Goal: Communication & Community: Answer question/provide support

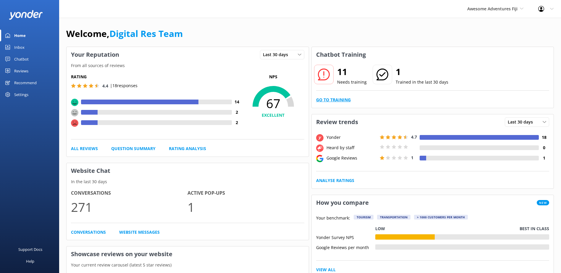
click at [348, 101] on link "Go to Training" at bounding box center [333, 100] width 35 height 7
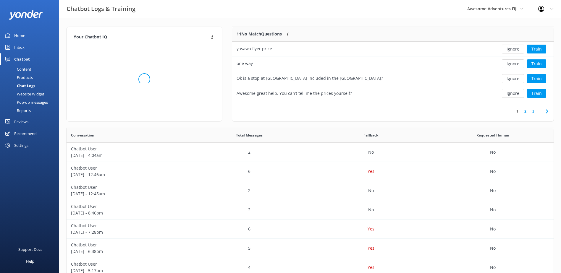
scroll to position [5, 5]
click at [510, 52] on button "Ignore" at bounding box center [513, 49] width 22 height 9
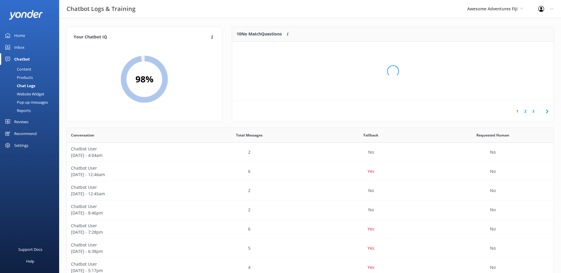
click at [510, 51] on div "Loading.." at bounding box center [392, 71] width 309 height 273
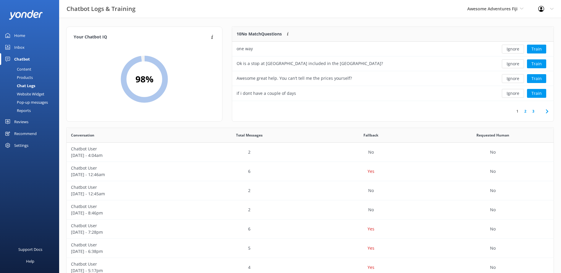
click at [510, 51] on button "Ignore" at bounding box center [513, 49] width 22 height 9
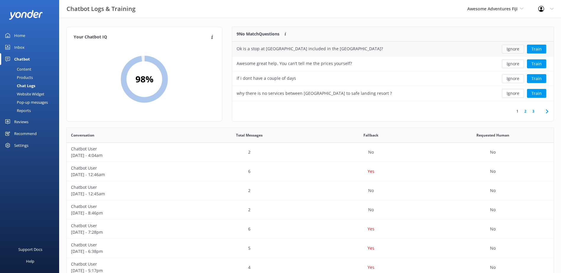
click at [510, 50] on button "Ignore" at bounding box center [513, 49] width 22 height 9
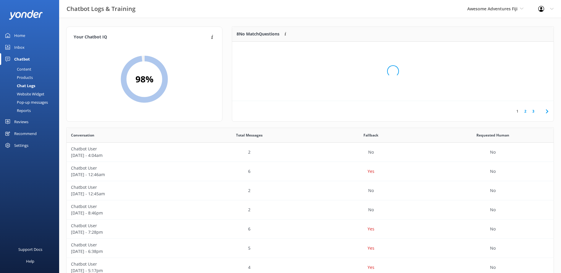
click at [510, 50] on div "Loading.." at bounding box center [392, 71] width 309 height 273
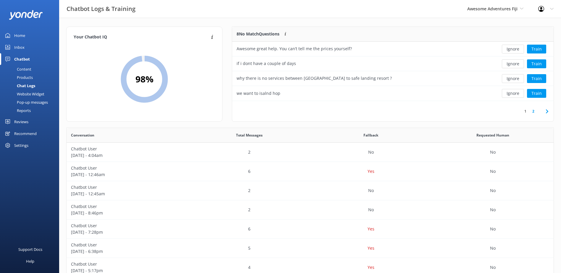
click at [510, 50] on button "Ignore" at bounding box center [513, 49] width 22 height 9
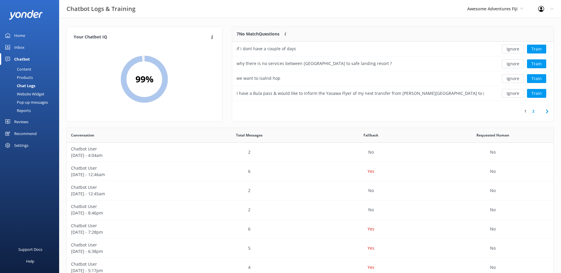
click at [510, 50] on button "Ignore" at bounding box center [513, 49] width 22 height 9
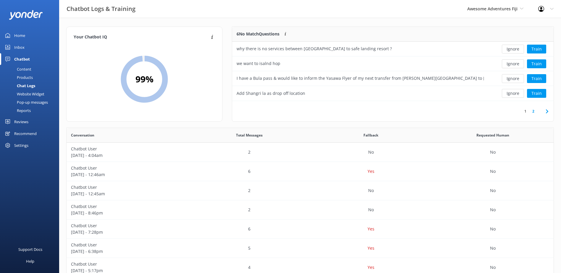
click at [510, 50] on button "Ignore" at bounding box center [513, 49] width 22 height 9
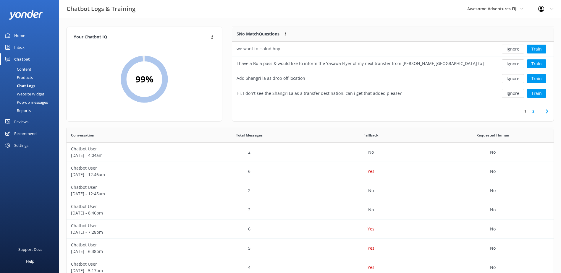
click at [510, 50] on button "Ignore" at bounding box center [513, 49] width 22 height 9
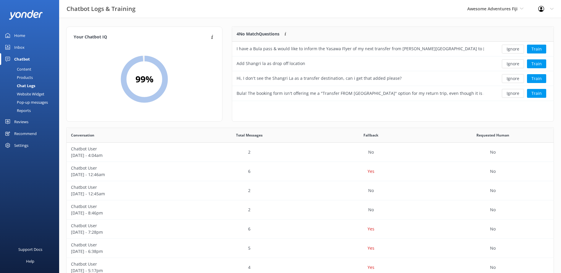
click at [510, 50] on button "Ignore" at bounding box center [513, 49] width 22 height 9
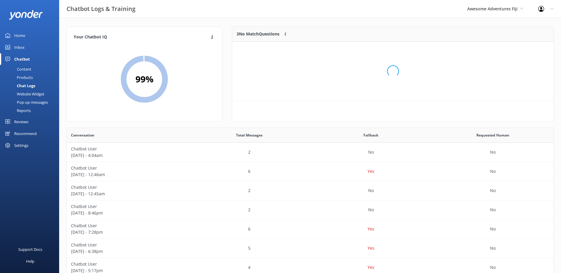
scroll to position [55, 317]
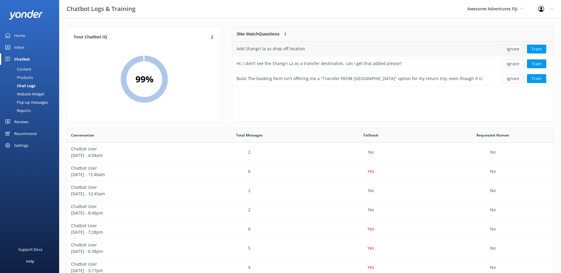
click at [510, 49] on button "Ignore" at bounding box center [513, 49] width 22 height 9
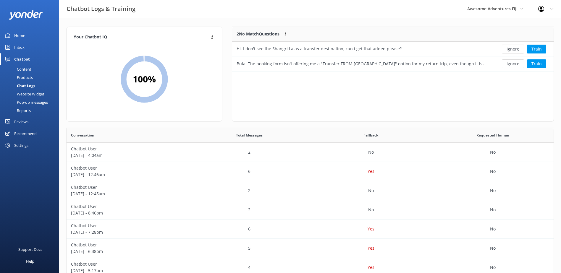
scroll to position [40, 317]
click at [510, 49] on button "Ignore" at bounding box center [513, 49] width 22 height 9
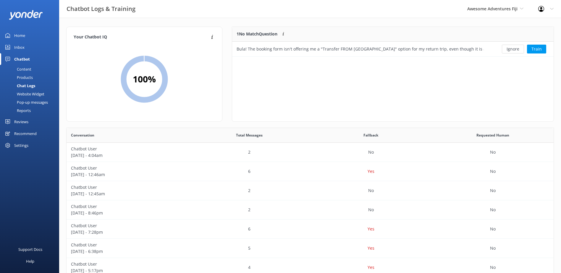
scroll to position [25, 317]
click at [509, 49] on button "Ignore" at bounding box center [513, 49] width 22 height 9
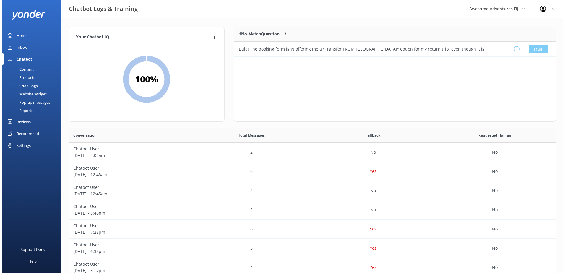
scroll to position [69, 317]
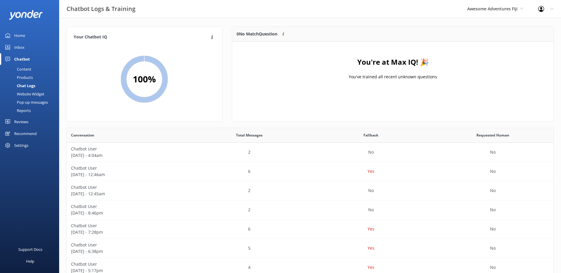
click at [18, 46] on div "Inbox" at bounding box center [19, 47] width 10 height 12
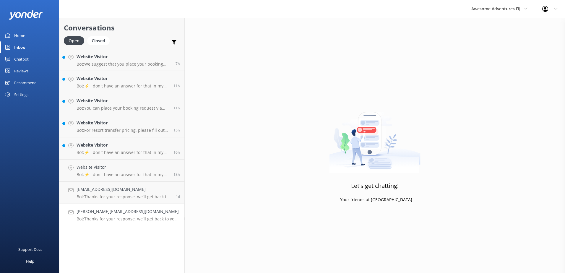
click at [154, 214] on h4 "peter@webcentre.co.nz" at bounding box center [128, 211] width 102 height 7
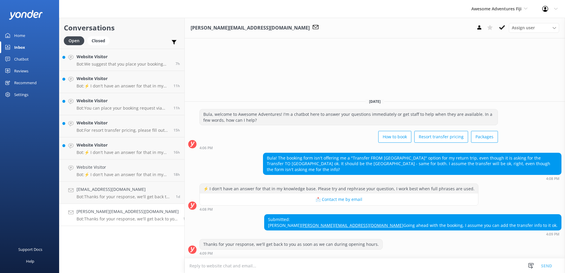
click at [265, 265] on textarea at bounding box center [375, 266] width 380 height 14
paste textarea "Please contact & liaise directly with our Awesome Adventures Fiji Reservations …"
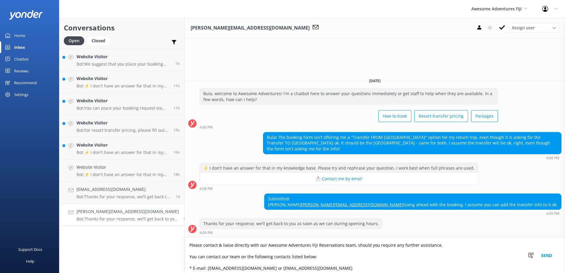
type textarea "Please contact & liaise directly with our Awesome Adventures Fiji Reservations …"
click at [544, 257] on button "Send" at bounding box center [546, 255] width 22 height 35
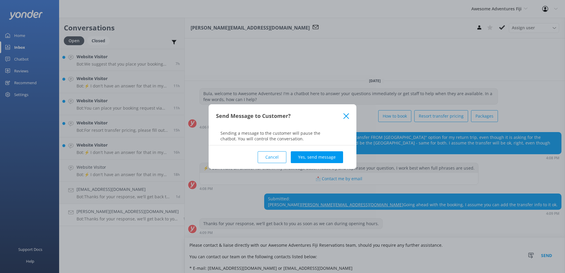
click at [306, 157] on button "Yes, send message" at bounding box center [317, 157] width 52 height 12
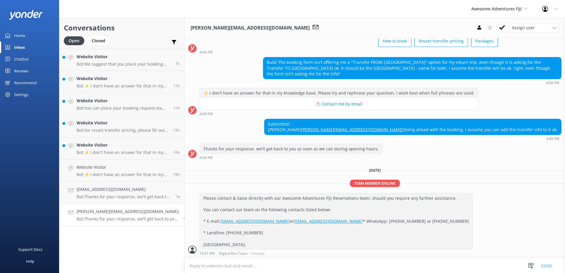
scroll to position [58, 0]
click at [502, 29] on use at bounding box center [502, 27] width 6 height 5
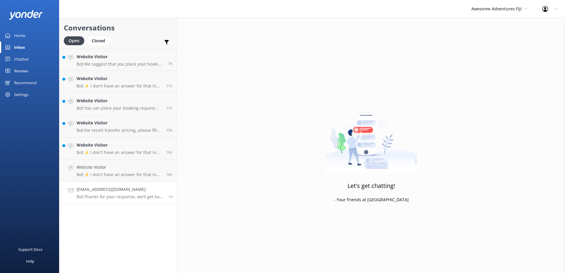
click at [135, 192] on h4 "cottirad@yahoo.com" at bounding box center [120, 189] width 87 height 7
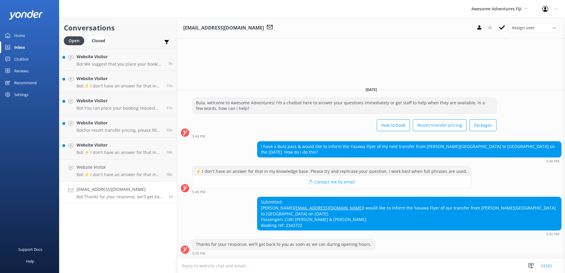
click at [279, 266] on textarea at bounding box center [371, 266] width 388 height 14
click at [237, 266] on textarea at bounding box center [371, 266] width 388 height 14
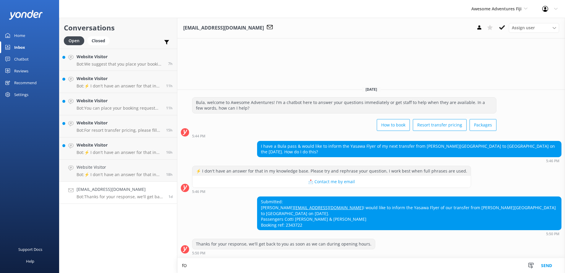
type textarea "f"
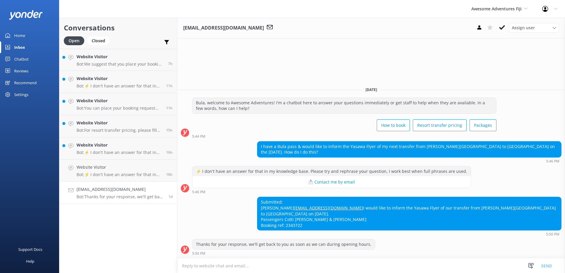
click at [300, 265] on textarea at bounding box center [371, 266] width 388 height 14
paste textarea "Please contact & liaise directly with our South Sea Cruises Reservations team, …"
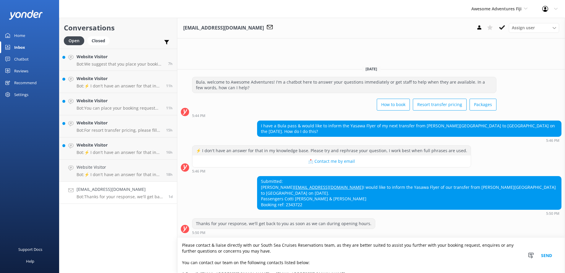
type textarea "Please contact & liaise directly with our South Sea Cruises Reservations team, …"
click at [546, 257] on button "Send" at bounding box center [546, 255] width 22 height 35
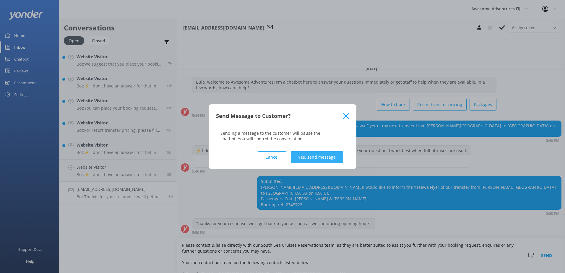
click at [307, 154] on button "Yes, send message" at bounding box center [317, 157] width 52 height 12
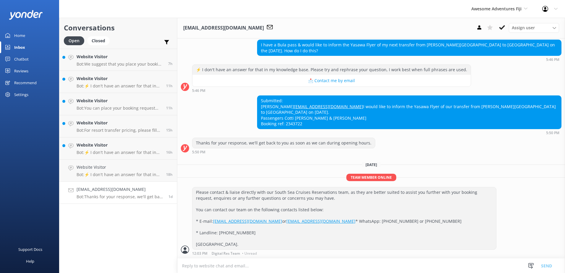
scroll to position [75, 0]
drag, startPoint x: 547, startPoint y: 178, endPoint x: 536, endPoint y: 189, distance: 15.0
click at [547, 187] on div "Please contact & liaise directly with our South Sea Cruises Reservations team, …" at bounding box center [371, 221] width 388 height 68
click at [250, 270] on textarea at bounding box center [371, 266] width 388 height 14
paste textarea "Please contact & liaise directly with our Awesome Adventures Fiji Reservations …"
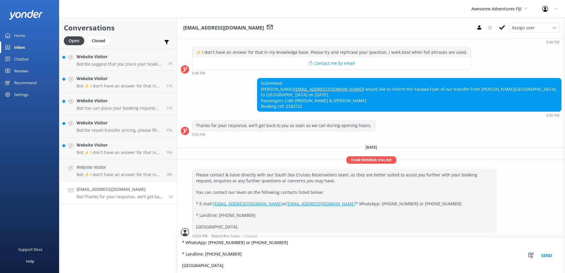
scroll to position [96, 0]
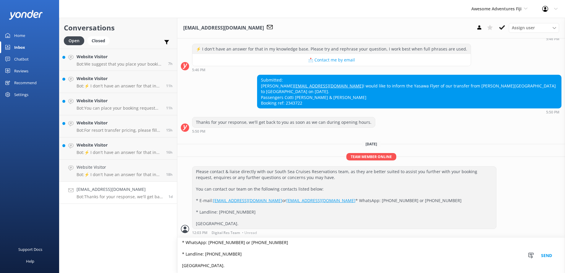
type textarea "Please contact & liaise directly with our Awesome Adventures Fiji Reservations …"
click at [552, 254] on button "Send" at bounding box center [546, 255] width 22 height 35
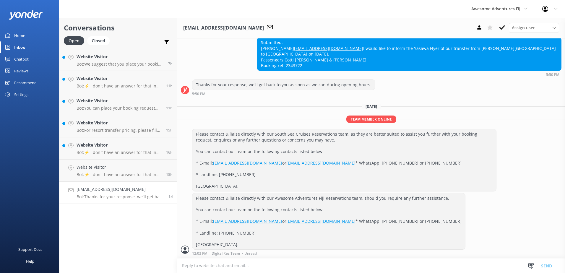
scroll to position [145, 0]
click at [502, 26] on icon at bounding box center [502, 28] width 6 height 6
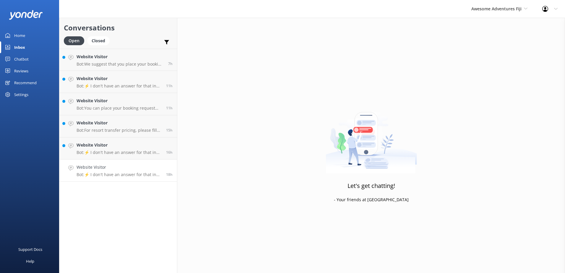
click at [137, 166] on h4 "Website Visitor" at bounding box center [119, 167] width 85 height 7
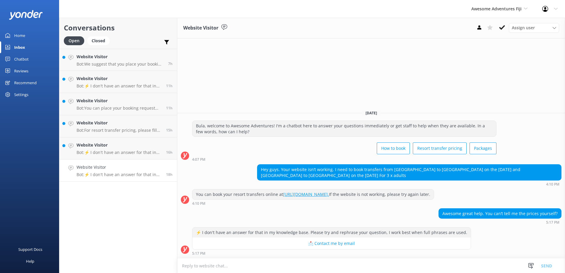
click at [242, 270] on textarea at bounding box center [371, 266] width 388 height 14
click at [235, 266] on textarea at bounding box center [371, 266] width 388 height 14
type textarea "Please contact & liaise directly with our Awesome Adventures Fiji Reservations …"
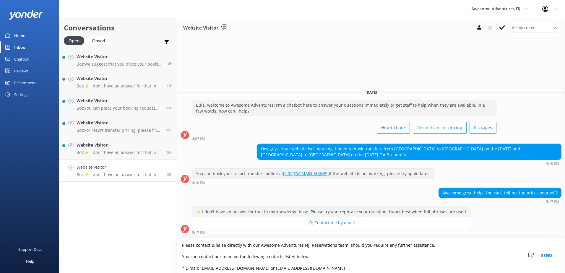
drag, startPoint x: 212, startPoint y: 263, endPoint x: 147, endPoint y: 205, distance: 86.6
click at [147, 205] on div "Conversations Open Closed Important Assigned to me Unassigned Website Visitor B…" at bounding box center [312, 145] width 506 height 255
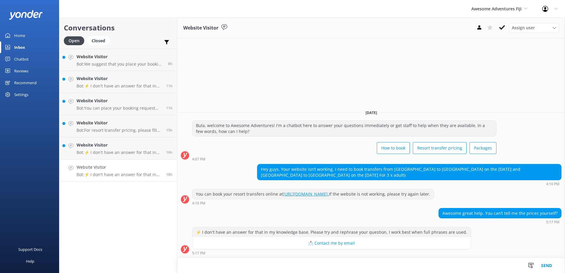
click at [192, 268] on textarea at bounding box center [371, 265] width 388 height 15
click at [514, 229] on div "⚡ I don't have an answer for that in my knowledge base. Please try and rephrase…" at bounding box center [371, 241] width 388 height 28
click at [265, 266] on textarea at bounding box center [371, 265] width 388 height 15
paste textarea "Please contact & liaise directly with our Awesome Adventures Fiji Reservations …"
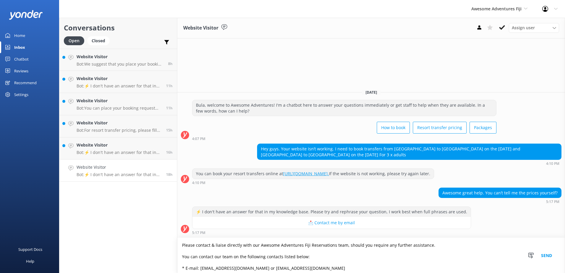
drag, startPoint x: 209, startPoint y: 255, endPoint x: 141, endPoint y: 206, distance: 83.4
click at [141, 206] on div "Conversations Open Closed Important Assigned to me Unassigned Website Visitor B…" at bounding box center [312, 145] width 506 height 255
paste textarea "South Sea Cruises Reservations team, as they are better suited to assist you fu…"
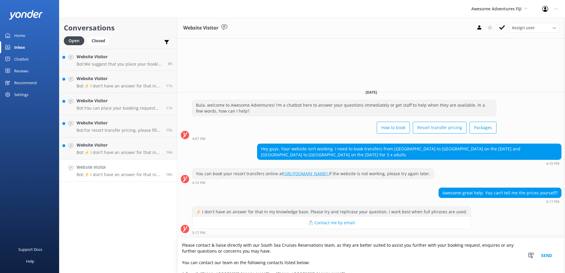
type textarea "Please contact & liaise directly with our South Sea Cruises Reservations team, …"
click at [546, 255] on button "Send" at bounding box center [546, 255] width 22 height 35
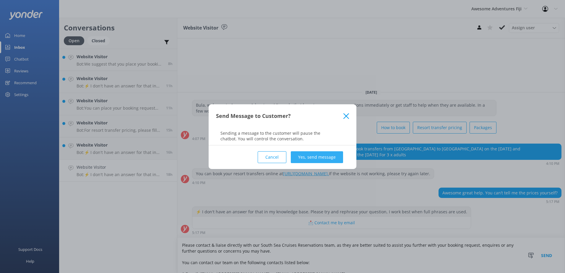
click at [316, 157] on button "Yes, send message" at bounding box center [317, 157] width 52 height 12
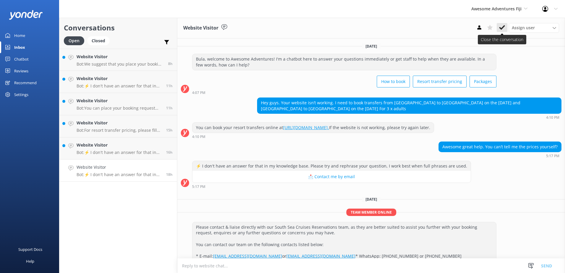
click at [502, 29] on use at bounding box center [502, 27] width 6 height 5
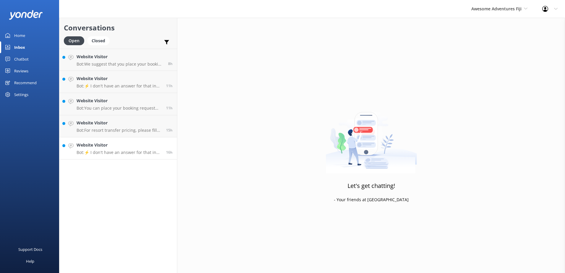
click at [158, 147] on h4 "Website Visitor" at bounding box center [119, 145] width 85 height 7
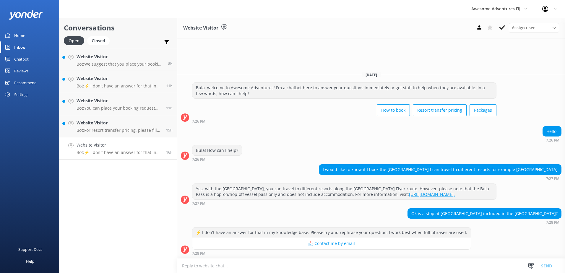
drag, startPoint x: 225, startPoint y: 264, endPoint x: 223, endPoint y: 267, distance: 4.1
click at [223, 267] on textarea at bounding box center [371, 266] width 388 height 14
paste textarea "Please contact & liaise directly with our South Sea Cruises Reservations team, …"
type textarea "Please contact & liaise directly with our South Sea Cruises Reservations team, …"
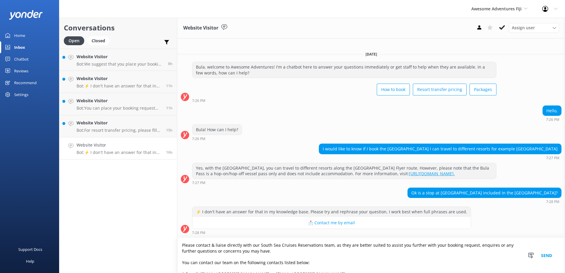
drag, startPoint x: 199, startPoint y: 269, endPoint x: 122, endPoint y: 218, distance: 92.6
click at [124, 218] on div "Conversations Open Closed Important Assigned to me Unassigned Website Visitor B…" at bounding box center [312, 145] width 506 height 255
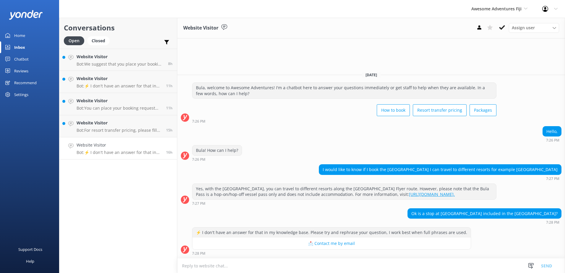
click at [226, 267] on textarea at bounding box center [371, 266] width 388 height 14
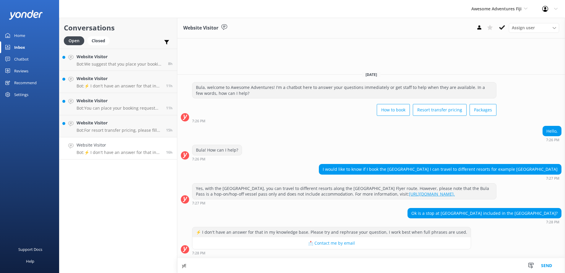
type textarea "y"
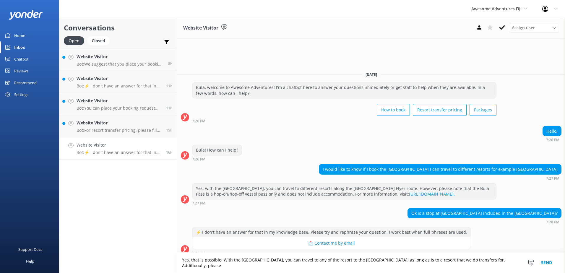
click at [506, 267] on textarea "Yes, that is possible. With the Bula Pass, you can travel to any of the resort …" at bounding box center [371, 263] width 388 height 20
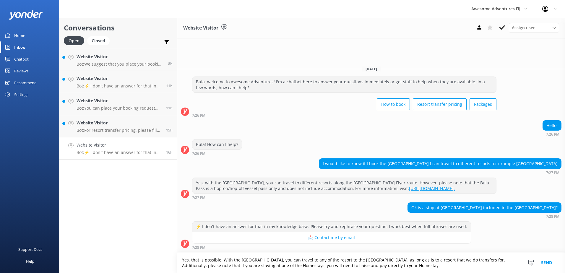
drag, startPoint x: 462, startPoint y: 259, endPoint x: 470, endPoint y: 267, distance: 11.9
click at [470, 267] on textarea "Yes, that is possible. With the Bula Pass, you can travel to any of the resort …" at bounding box center [371, 263] width 388 height 20
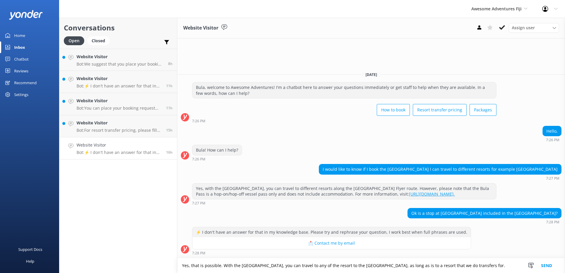
type textarea "Yes, that is possible. With the Bula Pass, you can travel to any of the resort …"
click at [547, 266] on button "Send" at bounding box center [546, 265] width 22 height 15
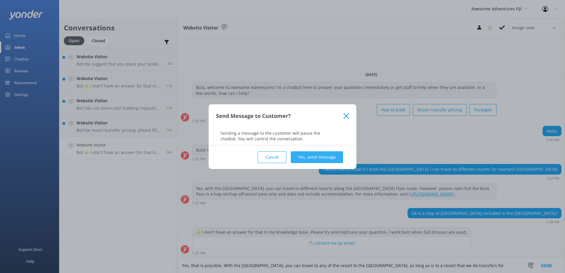
click at [315, 155] on button "Yes, send message" at bounding box center [317, 157] width 52 height 12
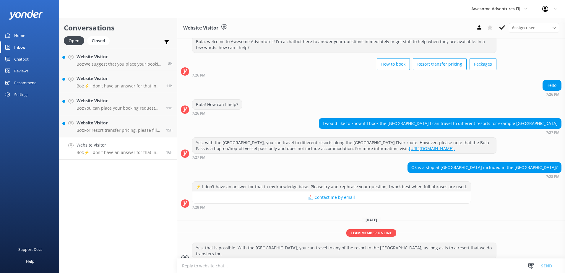
scroll to position [21, 0]
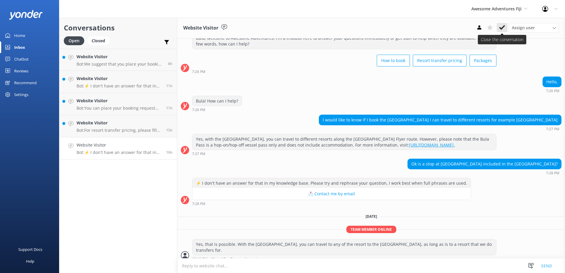
click at [504, 26] on icon at bounding box center [502, 28] width 6 height 6
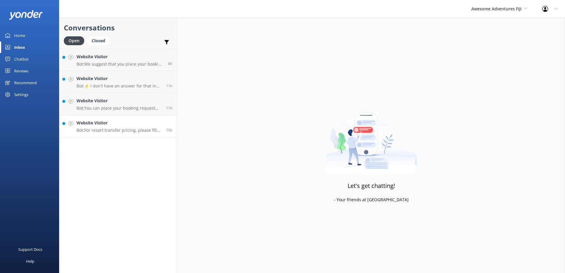
click at [149, 126] on div "Website Visitor Bot: For resort transfer pricing, please fill out your details …" at bounding box center [119, 126] width 85 height 13
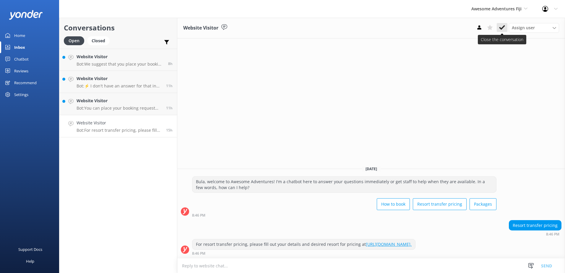
click at [502, 27] on use at bounding box center [502, 27] width 6 height 5
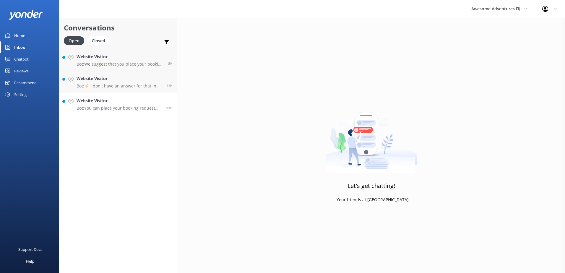
click at [149, 96] on link "Website Visitor Bot: You can place your booking request via our online reservat…" at bounding box center [118, 104] width 118 height 22
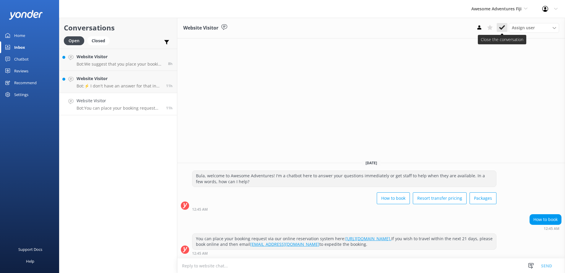
click at [500, 27] on icon at bounding box center [502, 28] width 6 height 6
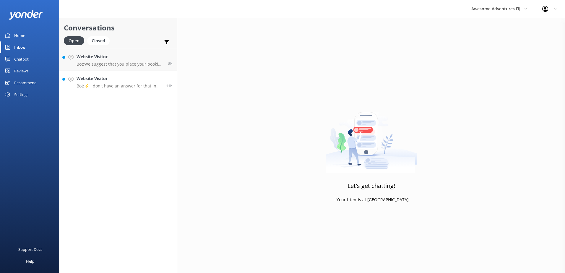
click at [144, 77] on h4 "Website Visitor" at bounding box center [119, 78] width 85 height 7
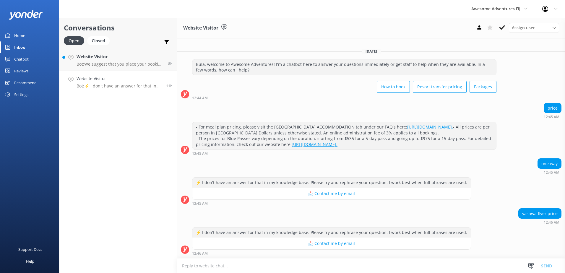
click at [233, 264] on textarea at bounding box center [371, 266] width 388 height 14
type textarea "We will need the name of the resort you are heading to then only will we be abl…"
click at [551, 266] on button "Send" at bounding box center [546, 265] width 22 height 15
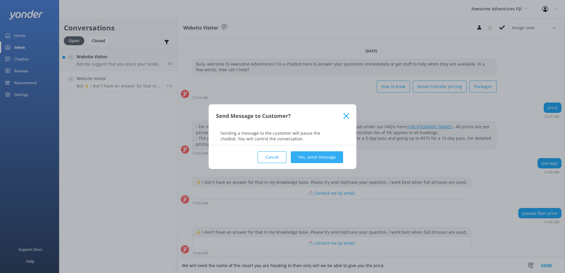
click at [315, 154] on button "Yes, send message" at bounding box center [317, 157] width 52 height 12
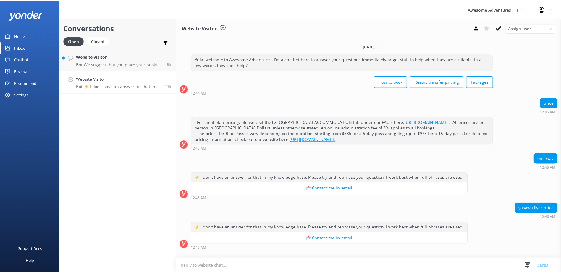
scroll to position [33, 0]
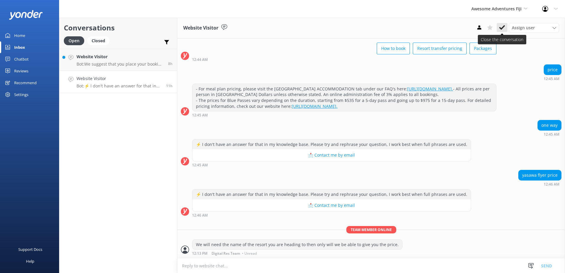
click at [501, 26] on icon at bounding box center [502, 28] width 6 height 6
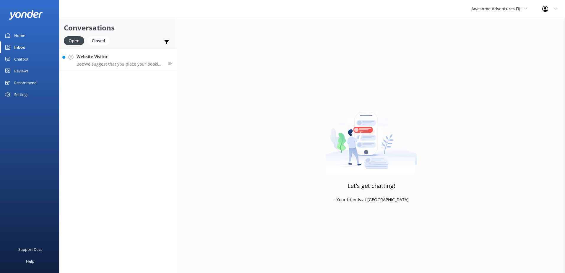
drag, startPoint x: 124, startPoint y: 62, endPoint x: 158, endPoint y: 60, distance: 34.1
click at [124, 62] on p "Bot: We suggest that you place your booking request via our online reservation …" at bounding box center [120, 63] width 87 height 5
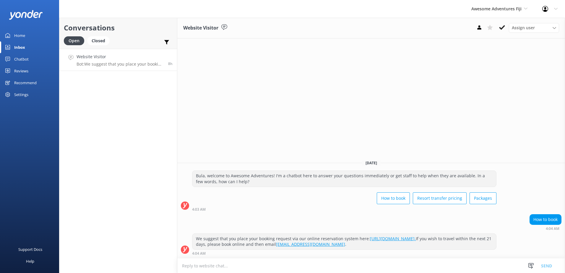
click at [507, 26] on button at bounding box center [502, 27] width 11 height 9
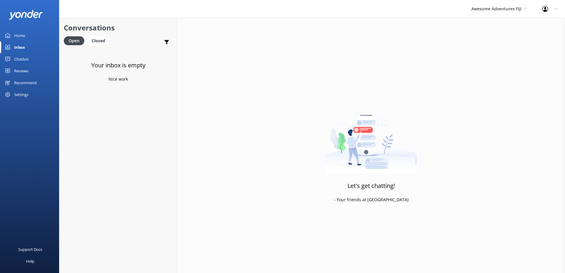
click at [29, 56] on link "Chatbot" at bounding box center [29, 59] width 59 height 12
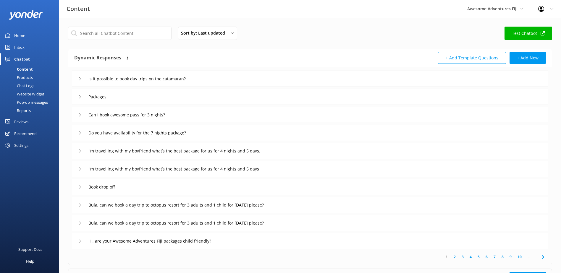
click at [30, 86] on div "Chat Logs" at bounding box center [19, 86] width 31 height 8
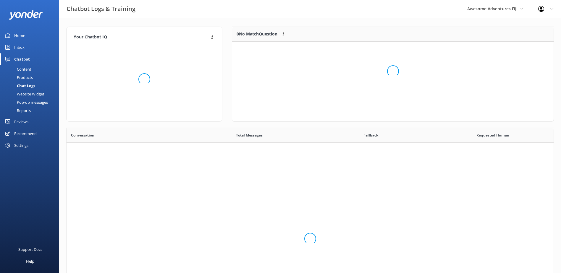
scroll to position [203, 482]
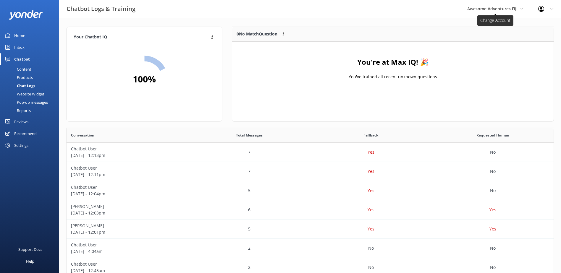
click at [522, 8] on icon at bounding box center [522, 9] width 4 height 4
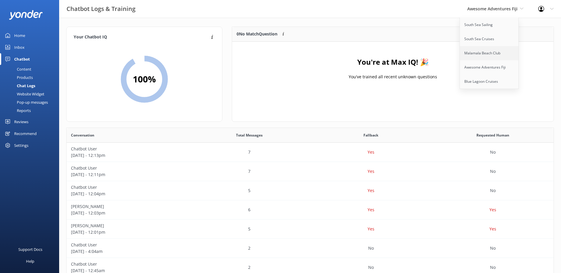
click at [484, 53] on link "Malamala Beach Club" at bounding box center [489, 53] width 59 height 14
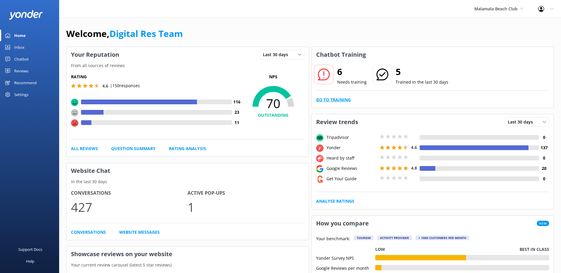
click at [342, 101] on link "Go to Training" at bounding box center [333, 100] width 35 height 7
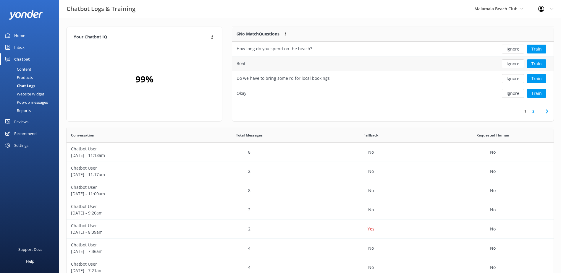
scroll to position [70, 317]
click at [513, 49] on button "Ignore" at bounding box center [513, 49] width 22 height 9
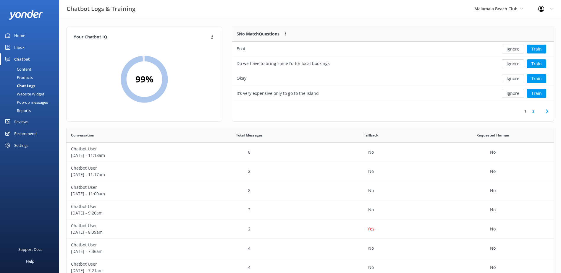
click at [513, 49] on button "Ignore" at bounding box center [513, 49] width 22 height 9
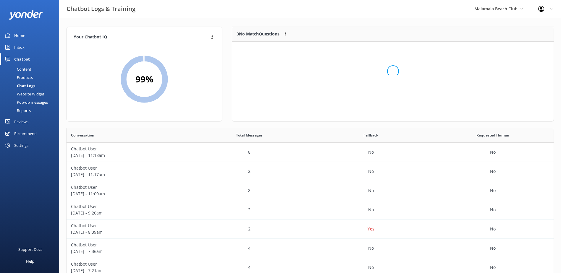
scroll to position [55, 317]
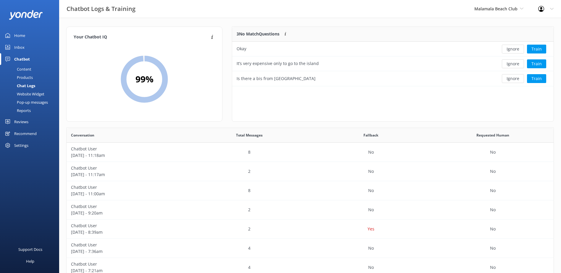
click at [513, 49] on button "Ignore" at bounding box center [513, 49] width 22 height 9
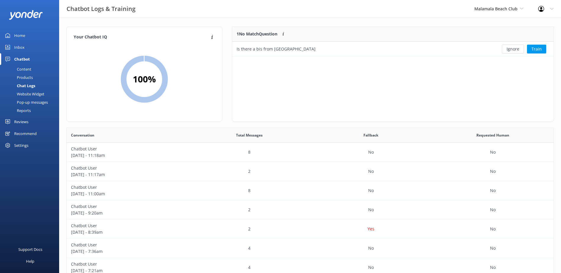
scroll to position [25, 317]
click at [513, 49] on button "Ignore" at bounding box center [513, 49] width 22 height 9
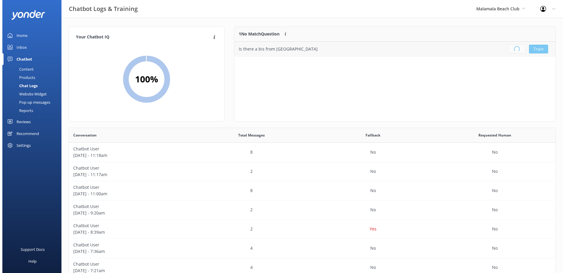
scroll to position [69, 317]
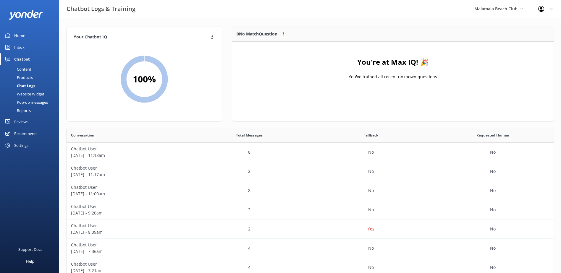
click at [22, 44] on div "Inbox" at bounding box center [19, 47] width 10 height 12
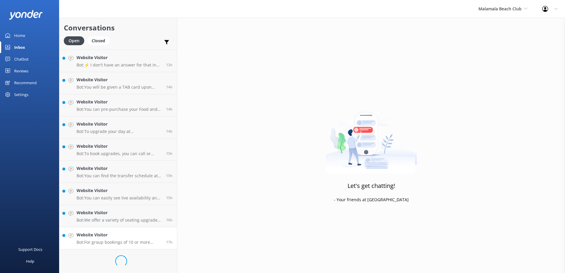
scroll to position [219, 0]
click at [137, 263] on p "Bot: For group bookings of 10 or more people, please email [EMAIL_ADDRESS][DOMA…" at bounding box center [119, 265] width 85 height 5
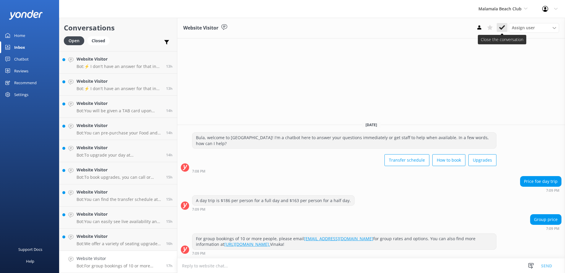
click at [503, 25] on icon at bounding box center [502, 28] width 6 height 6
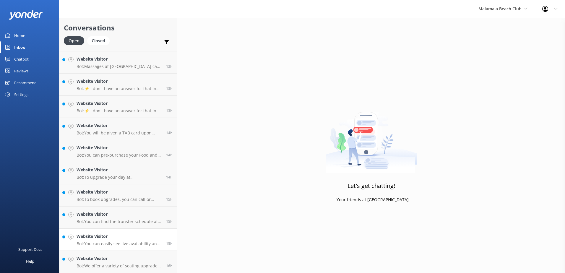
scroll to position [197, 0]
click at [159, 251] on link "Website Visitor Bot: We offer a variety of seating upgrade options, including p…" at bounding box center [118, 262] width 118 height 22
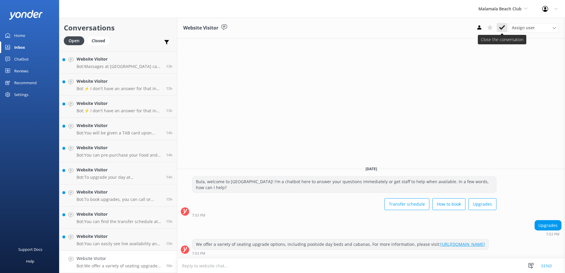
click at [503, 28] on use at bounding box center [502, 27] width 6 height 5
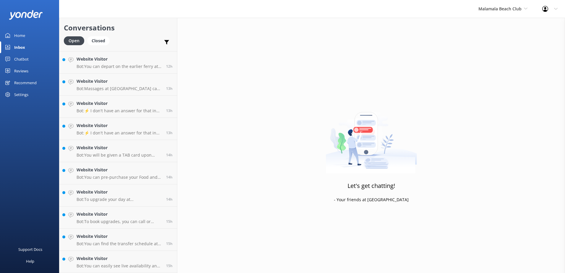
scroll to position [175, 0]
click at [150, 253] on link "Website Visitor Bot: You can easily see live availability and book online at [U…" at bounding box center [118, 262] width 118 height 22
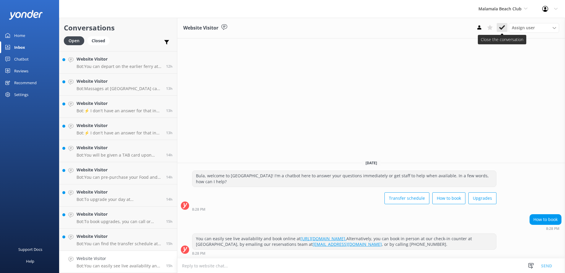
click at [501, 31] on button at bounding box center [502, 27] width 11 height 9
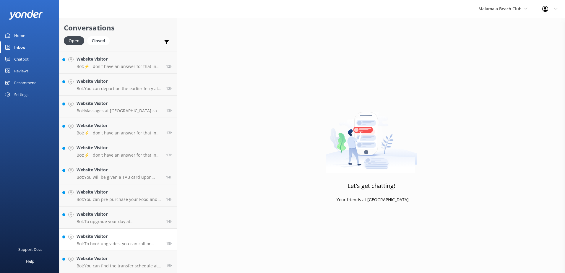
scroll to position [152, 0]
click at [152, 255] on link "Website Visitor Bot: You can find the transfer schedule at the following link: …" at bounding box center [118, 262] width 118 height 22
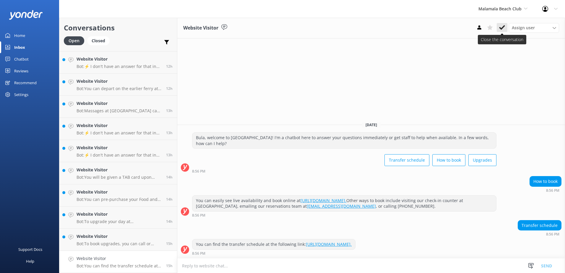
click at [504, 27] on use at bounding box center [502, 27] width 6 height 5
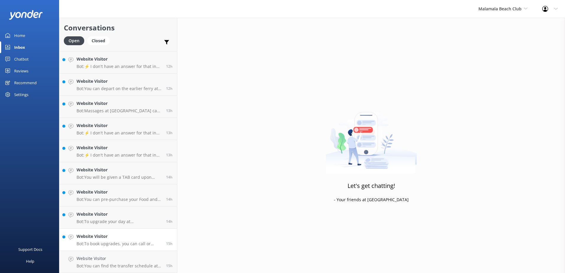
scroll to position [130, 0]
click at [149, 261] on h4 "Website Visitor" at bounding box center [119, 258] width 85 height 7
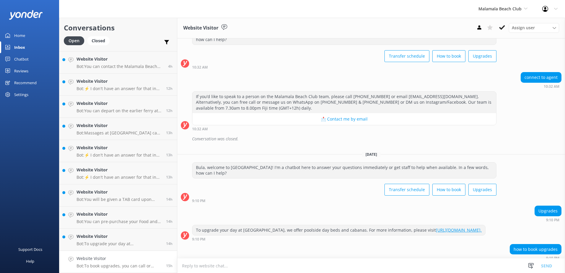
scroll to position [55, 0]
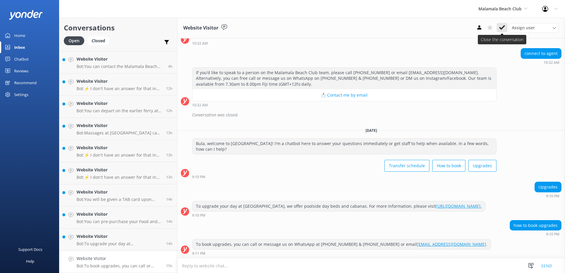
click at [501, 26] on icon at bounding box center [502, 28] width 6 height 6
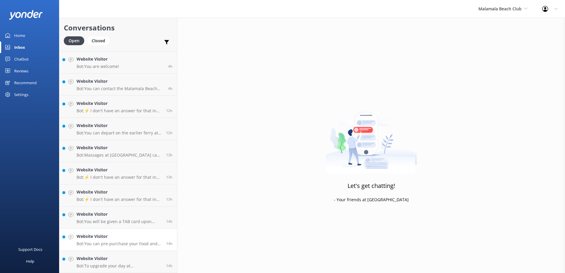
scroll to position [108, 0]
click at [155, 249] on link "Website Visitor Bot: You can pre-purchase your Food and Beverage voucher at [EM…" at bounding box center [118, 240] width 118 height 22
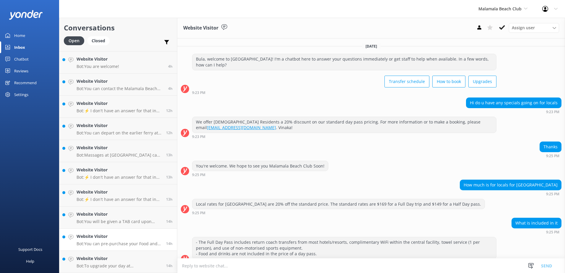
scroll to position [48, 0]
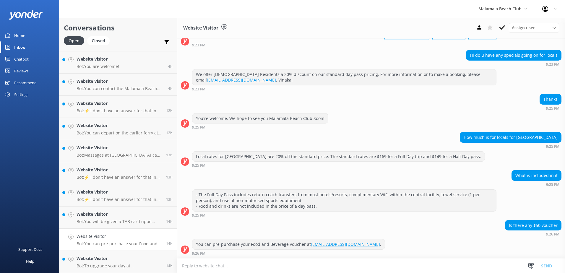
click at [347, 267] on textarea at bounding box center [371, 266] width 388 height 14
